Goal: Information Seeking & Learning: Compare options

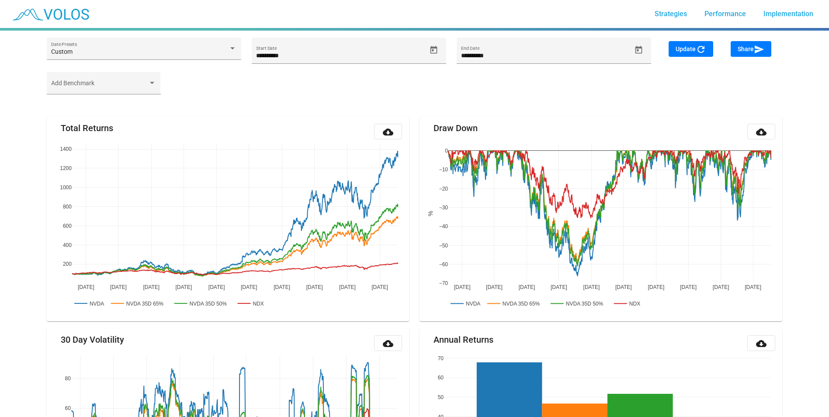
scroll to position [190, 0]
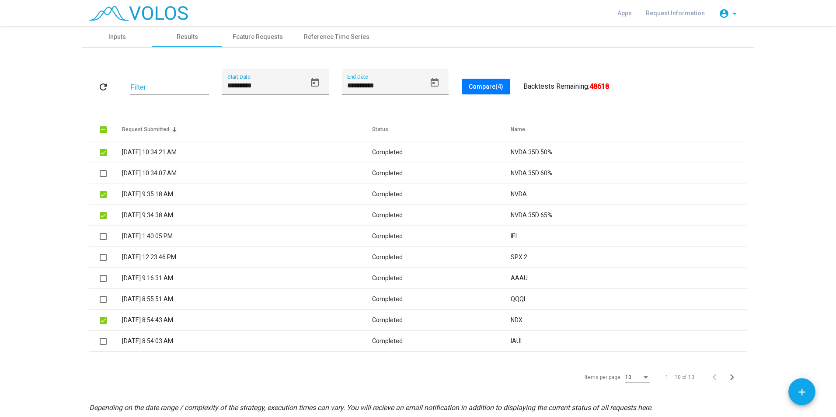
click at [98, 90] on mat-icon "refresh" at bounding box center [103, 87] width 10 height 10
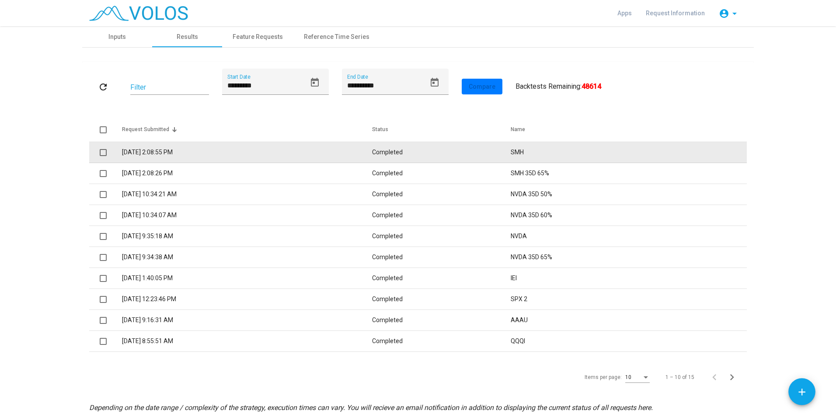
click at [100, 153] on span at bounding box center [103, 152] width 7 height 7
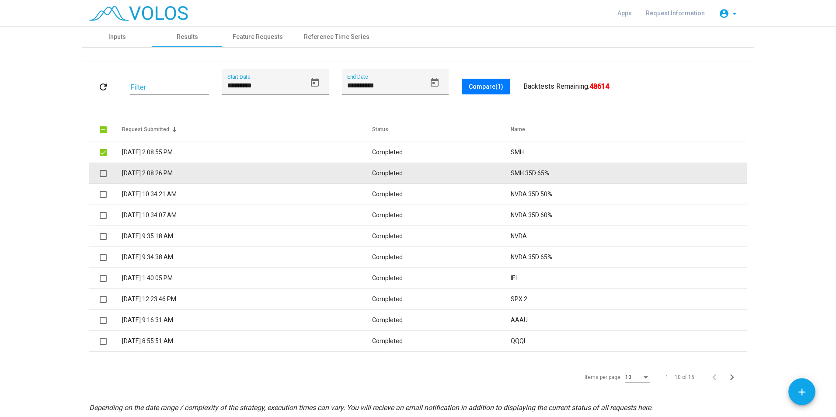
click at [96, 173] on td at bounding box center [105, 173] width 33 height 21
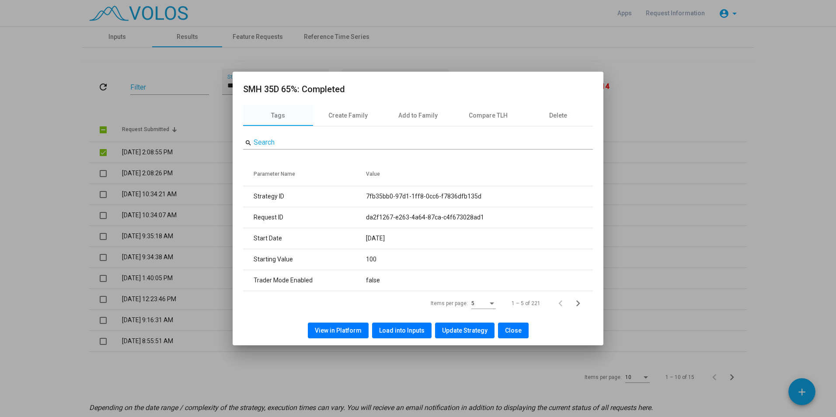
click at [500, 335] on button "Close" at bounding box center [513, 331] width 31 height 16
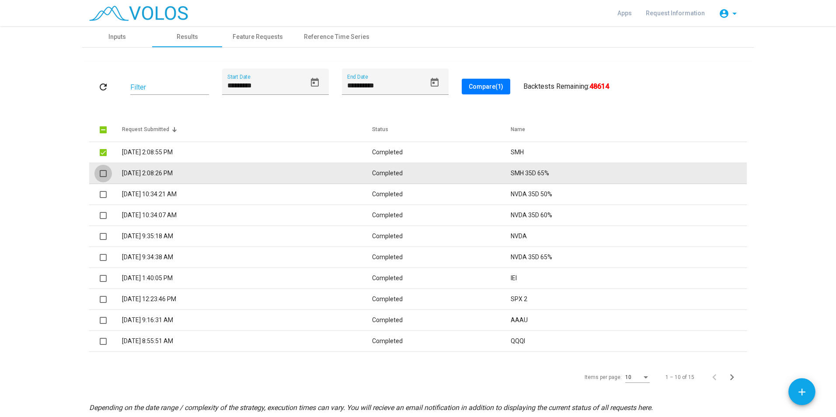
click at [100, 176] on span at bounding box center [103, 173] width 7 height 7
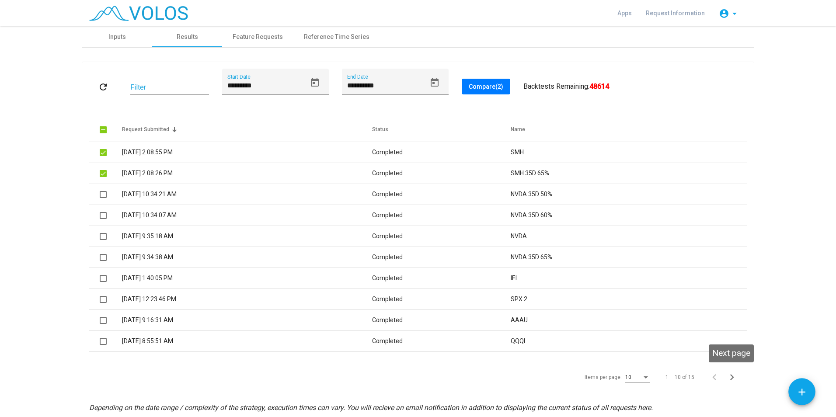
click at [729, 380] on icon "Next page" at bounding box center [731, 377] width 12 height 12
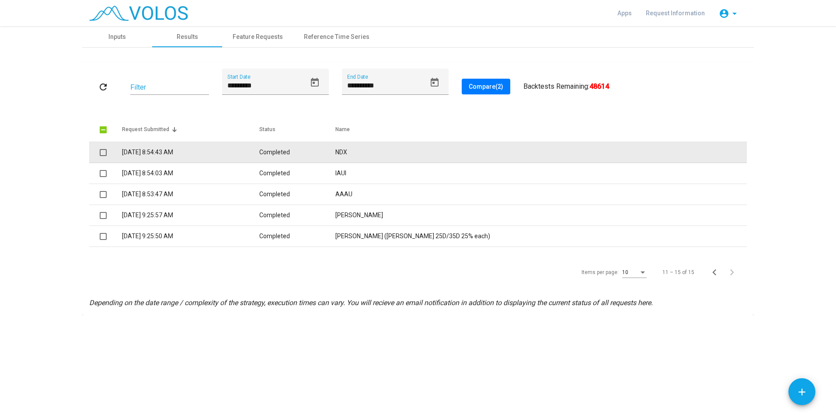
click at [106, 154] on span at bounding box center [103, 152] width 7 height 7
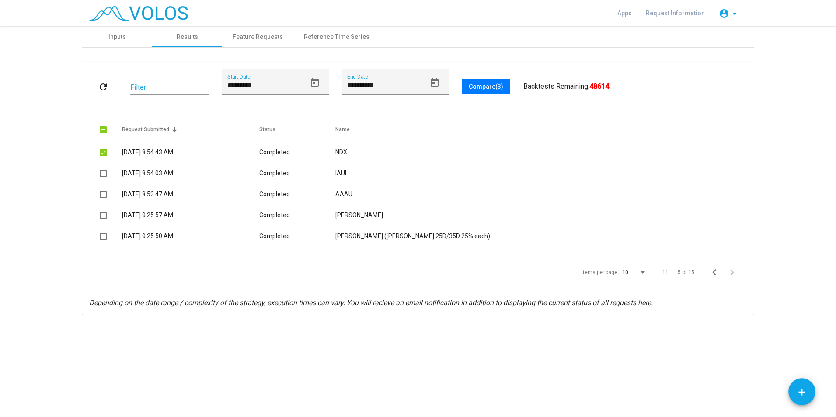
click at [475, 90] on span "Compare (3)" at bounding box center [485, 86] width 35 height 7
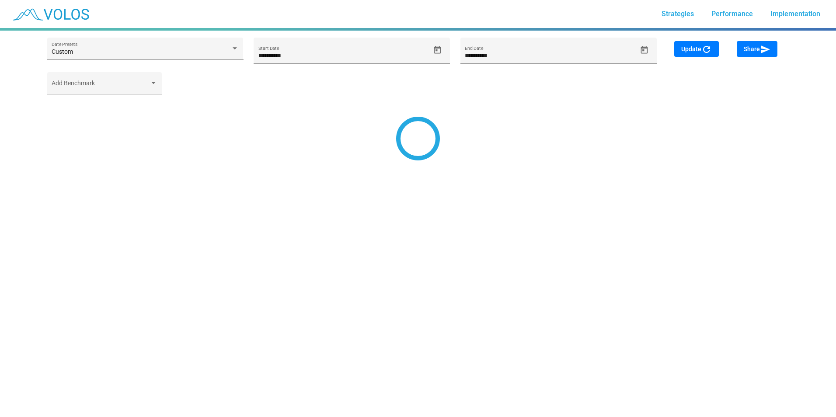
type input "**********"
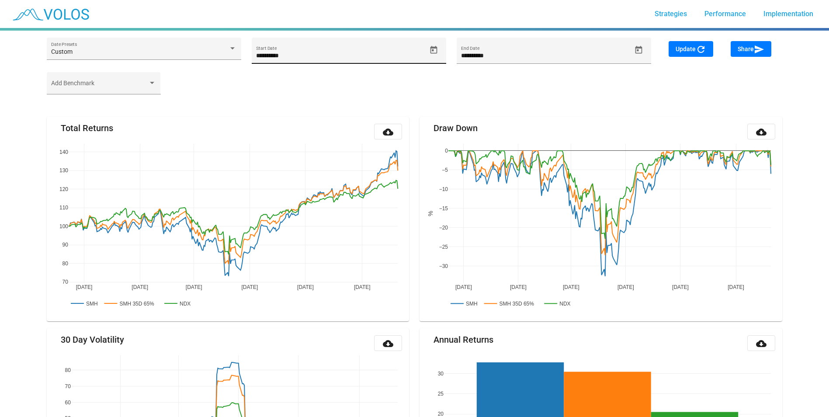
click at [344, 55] on input "**********" at bounding box center [341, 55] width 170 height 7
click at [714, 60] on div "Update refresh" at bounding box center [694, 56] width 62 height 31
click at [686, 49] on span "Update refresh" at bounding box center [691, 48] width 31 height 7
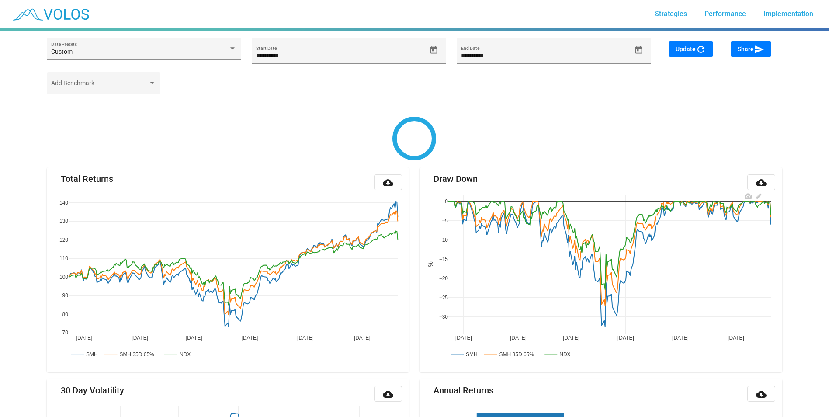
type input "**********"
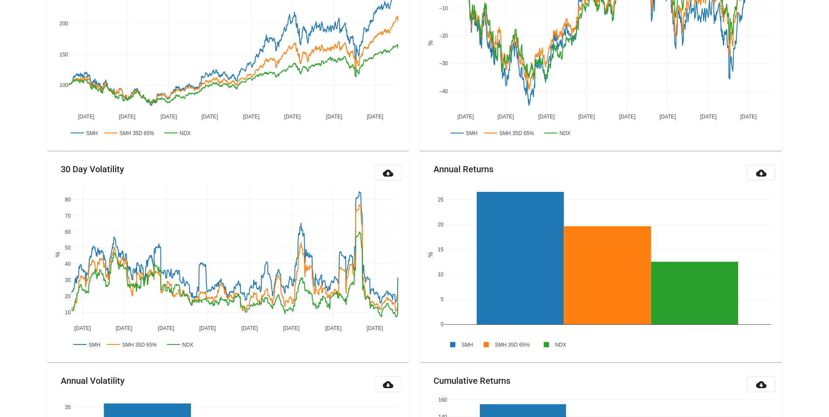
scroll to position [175, 0]
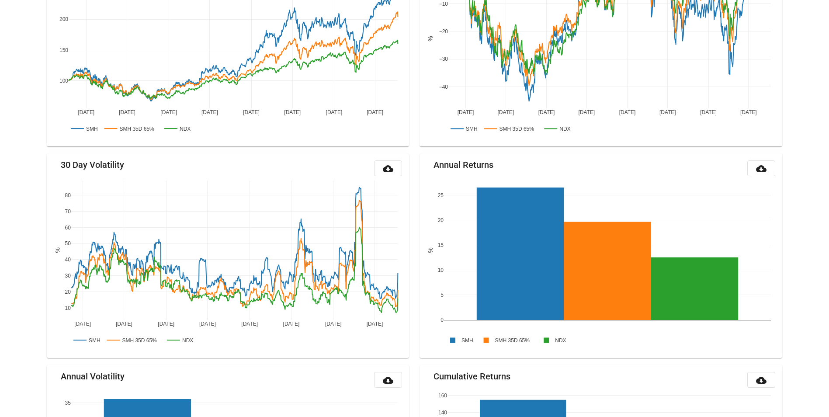
drag, startPoint x: 450, startPoint y: 176, endPoint x: 447, endPoint y: 170, distance: 6.5
click at [449, 175] on mat-card "Annual Returns cloud_download 0 5 10 15 20 25 SMH SMH 35D 65% NDX %" at bounding box center [601, 255] width 363 height 205
